Goal: Find specific page/section: Find specific page/section

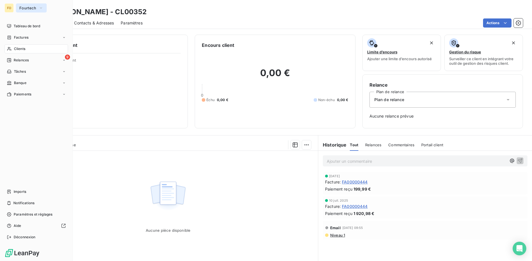
click at [30, 7] on span "Fourtech" at bounding box center [27, 8] width 17 height 5
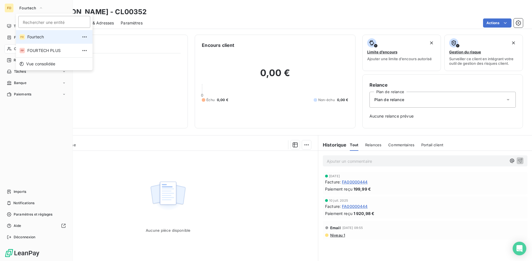
click at [35, 37] on span "Fourtech" at bounding box center [52, 37] width 50 height 6
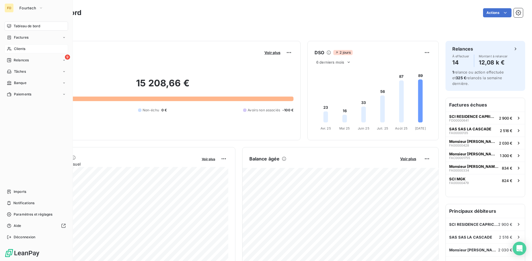
click at [23, 47] on span "Clients" at bounding box center [19, 48] width 11 height 5
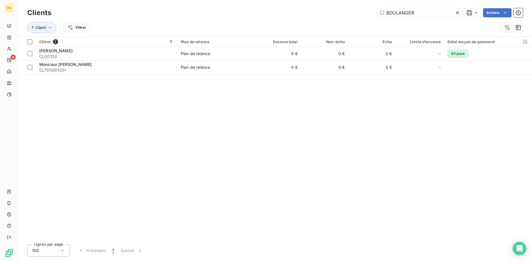
drag, startPoint x: 424, startPoint y: 12, endPoint x: 305, endPoint y: 8, distance: 118.9
click at [377, 9] on input "BOULANGER" at bounding box center [419, 12] width 85 height 9
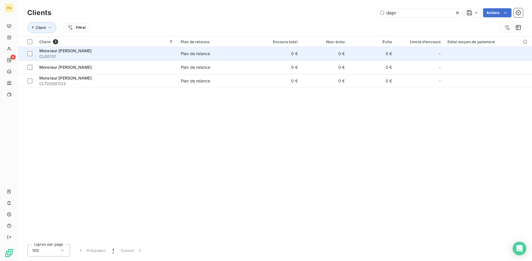
type input "depr"
click at [118, 53] on div "Monsieur [PERSON_NAME]" at bounding box center [106, 51] width 135 height 6
